Goal: Task Accomplishment & Management: Complete application form

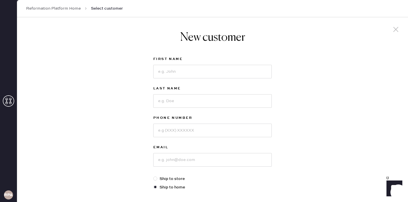
click at [218, 63] on div "First Name" at bounding box center [212, 60] width 118 height 8
click at [214, 72] on input at bounding box center [212, 72] width 118 height 14
type input "[PERSON_NAME]"
click at [195, 101] on input at bounding box center [212, 101] width 118 height 14
type input "Contant"
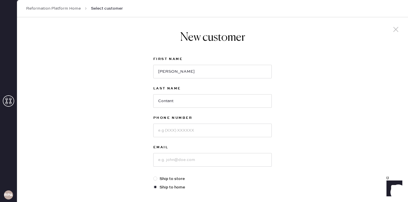
click at [179, 138] on div "Phone Number" at bounding box center [212, 129] width 118 height 29
click at [179, 132] on input at bounding box center [212, 131] width 118 height 14
type input "3104673369"
click at [164, 162] on input at bounding box center [212, 160] width 118 height 14
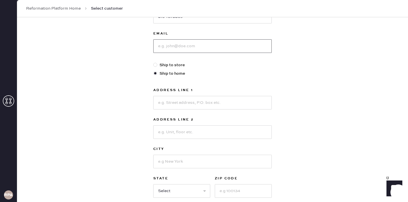
scroll to position [115, 0]
click at [160, 100] on input at bounding box center [212, 102] width 118 height 14
click at [185, 43] on input at bounding box center [212, 45] width 118 height 14
click at [166, 103] on input at bounding box center [212, 102] width 118 height 14
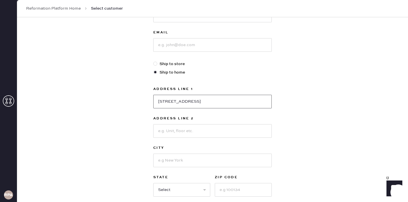
type input "[STREET_ADDRESS]"
click at [163, 159] on input at bounding box center [212, 161] width 118 height 14
type input "[GEOGRAPHIC_DATA]"
click at [160, 191] on select "Select AK AL AR AZ CA CO CT [GEOGRAPHIC_DATA] DE FL [GEOGRAPHIC_DATA] HI [GEOGR…" at bounding box center [181, 190] width 57 height 14
click at [183, 187] on select "Select AK AL AR AZ CA CO CT [GEOGRAPHIC_DATA] DE FL [GEOGRAPHIC_DATA] HI [GEOGR…" at bounding box center [181, 190] width 57 height 14
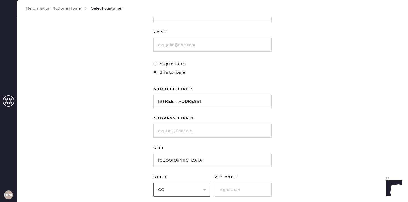
select select "CA"
click at [236, 192] on input at bounding box center [243, 190] width 57 height 14
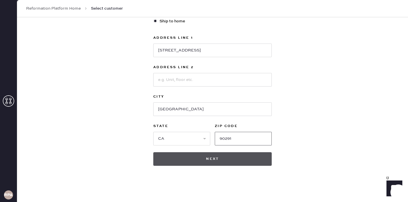
type input "90291"
click at [237, 158] on button "Next" at bounding box center [212, 159] width 118 height 14
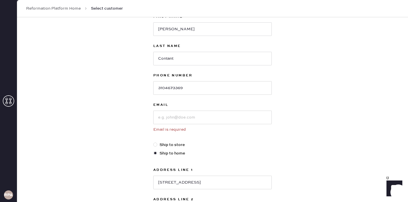
scroll to position [0, 0]
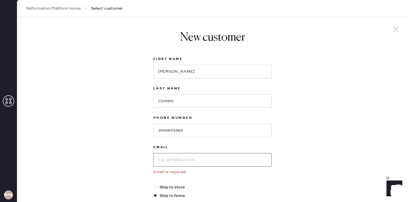
click at [216, 161] on input at bounding box center [212, 160] width 118 height 14
type input "[EMAIL_ADDRESS][DOMAIN_NAME]"
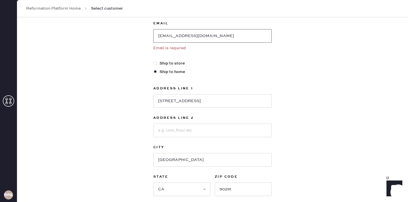
scroll to position [175, 0]
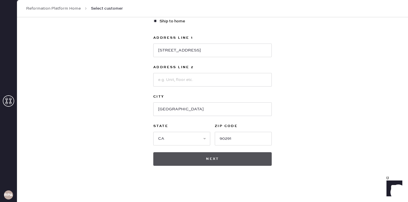
click at [219, 163] on button "Next" at bounding box center [212, 159] width 118 height 14
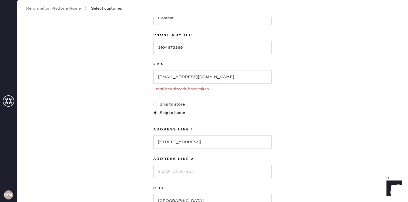
scroll to position [0, 0]
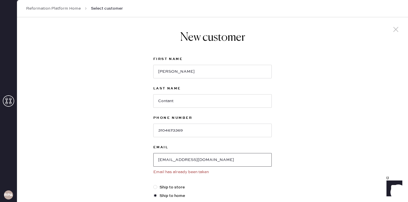
click at [258, 160] on input "[EMAIL_ADDRESS][DOMAIN_NAME]" at bounding box center [212, 160] width 118 height 14
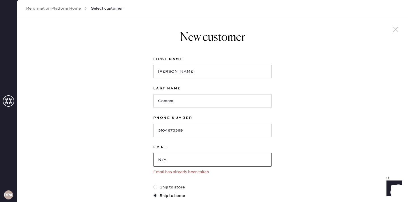
scroll to position [175, 0]
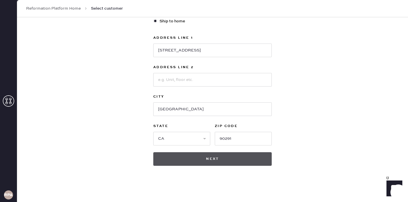
type input "N/A"
click at [207, 154] on button "Next" at bounding box center [212, 159] width 118 height 14
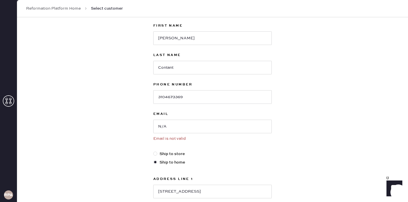
scroll to position [25, 0]
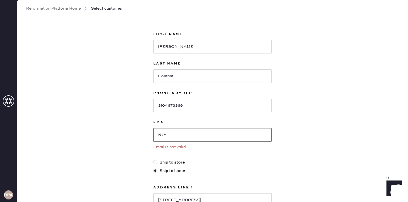
click at [206, 138] on input "N/A" at bounding box center [212, 135] width 118 height 14
